Goal: Information Seeking & Learning: Learn about a topic

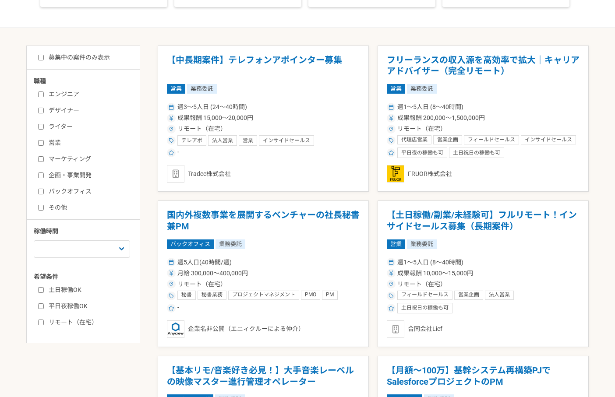
scroll to position [231, 0]
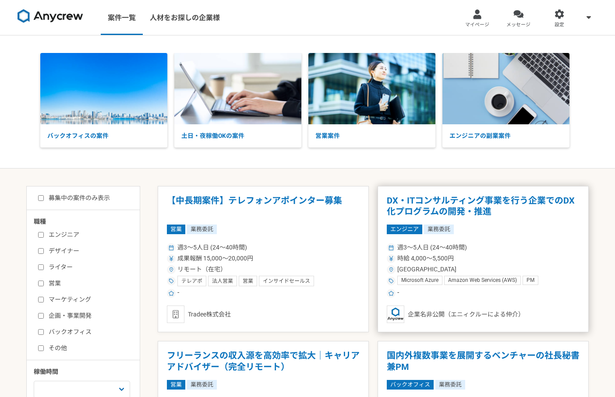
click at [453, 212] on h1 "DX・ITコンサルティング事業を行う企業でのDX化プログラムの開発・推進" at bounding box center [483, 206] width 193 height 22
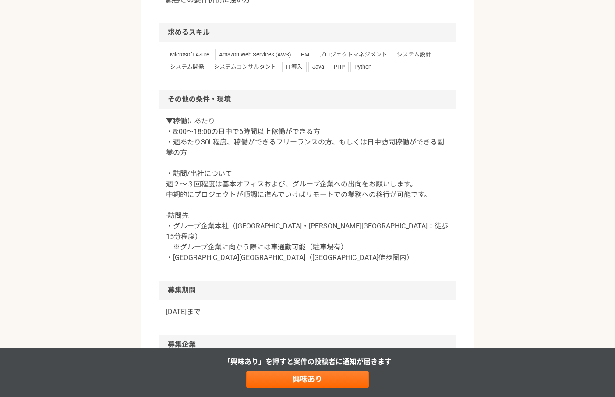
scroll to position [657, 0]
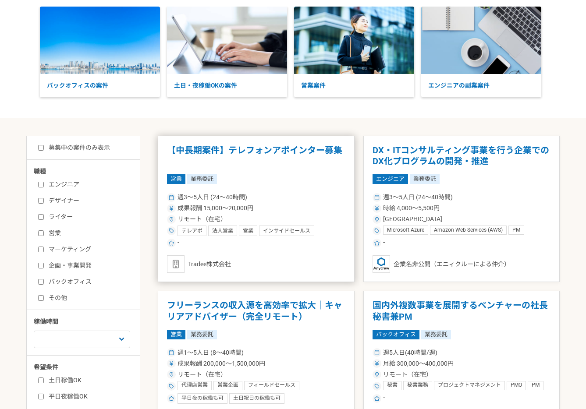
scroll to position [84, 0]
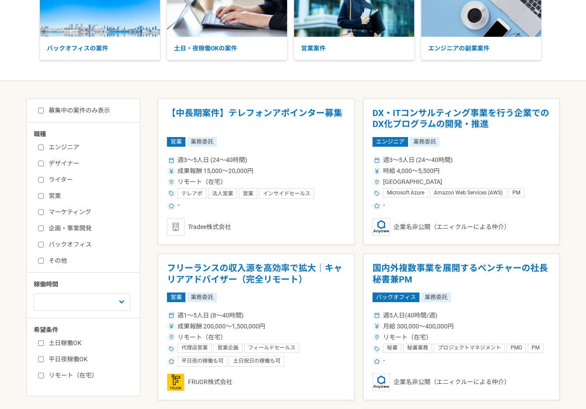
click at [56, 198] on label "営業" at bounding box center [88, 195] width 101 height 9
click at [44, 198] on input "営業" at bounding box center [41, 196] width 6 height 6
checkbox input "true"
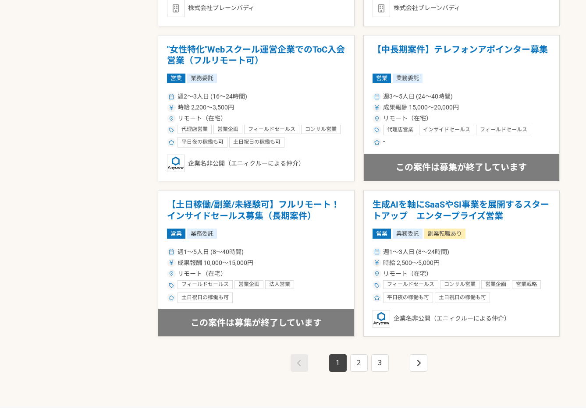
scroll to position [147, 0]
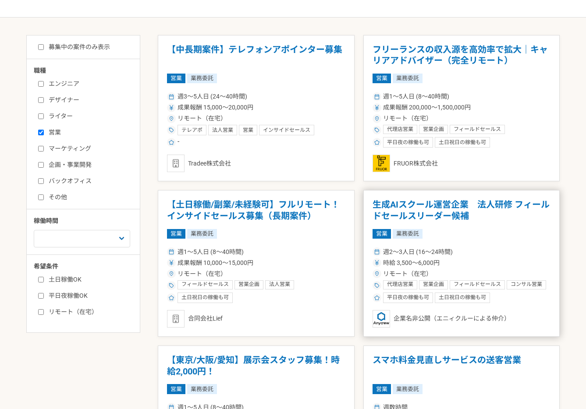
click at [405, 206] on h1 "生成AIスクール運営企業　法人研修 フィールドセールスリーダー候補" at bounding box center [461, 210] width 178 height 22
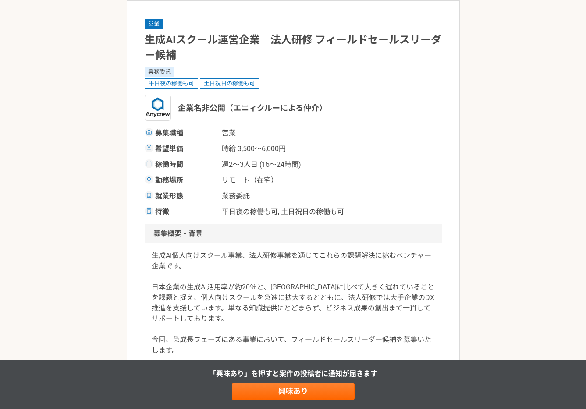
scroll to position [97, 0]
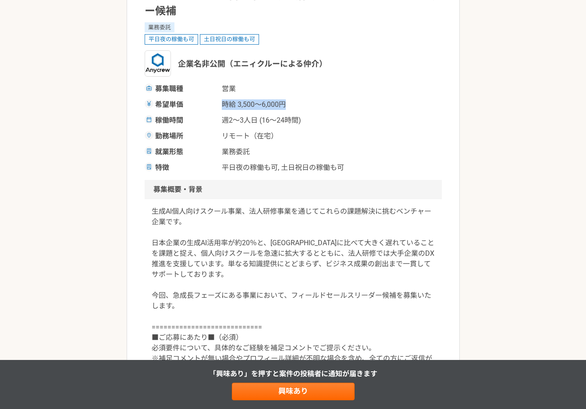
drag, startPoint x: 223, startPoint y: 106, endPoint x: 292, endPoint y: 107, distance: 68.3
click at [292, 107] on span "時給 3,500〜6,000円" at bounding box center [266, 104] width 88 height 11
click at [297, 125] on span "週2〜3人日 (16〜24時間)" at bounding box center [266, 120] width 88 height 11
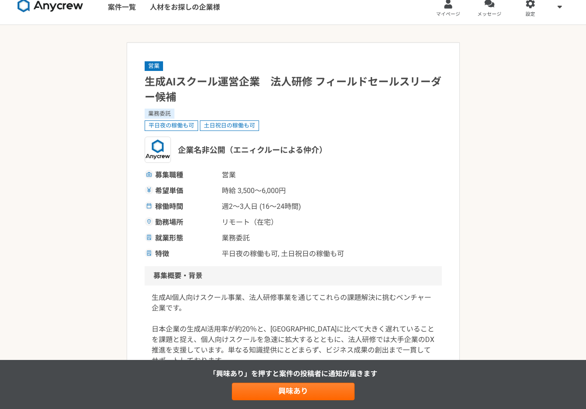
scroll to position [24, 0]
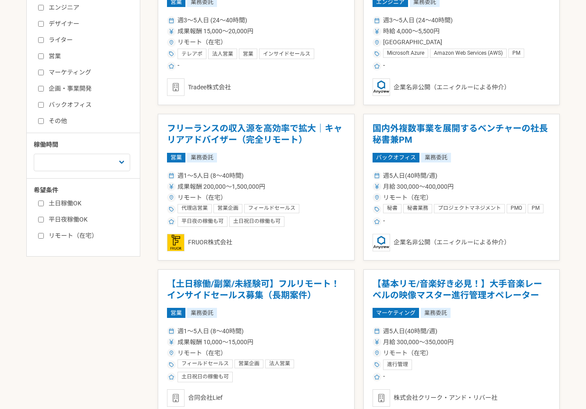
scroll to position [265, 0]
